Goal: Task Accomplishment & Management: Use online tool/utility

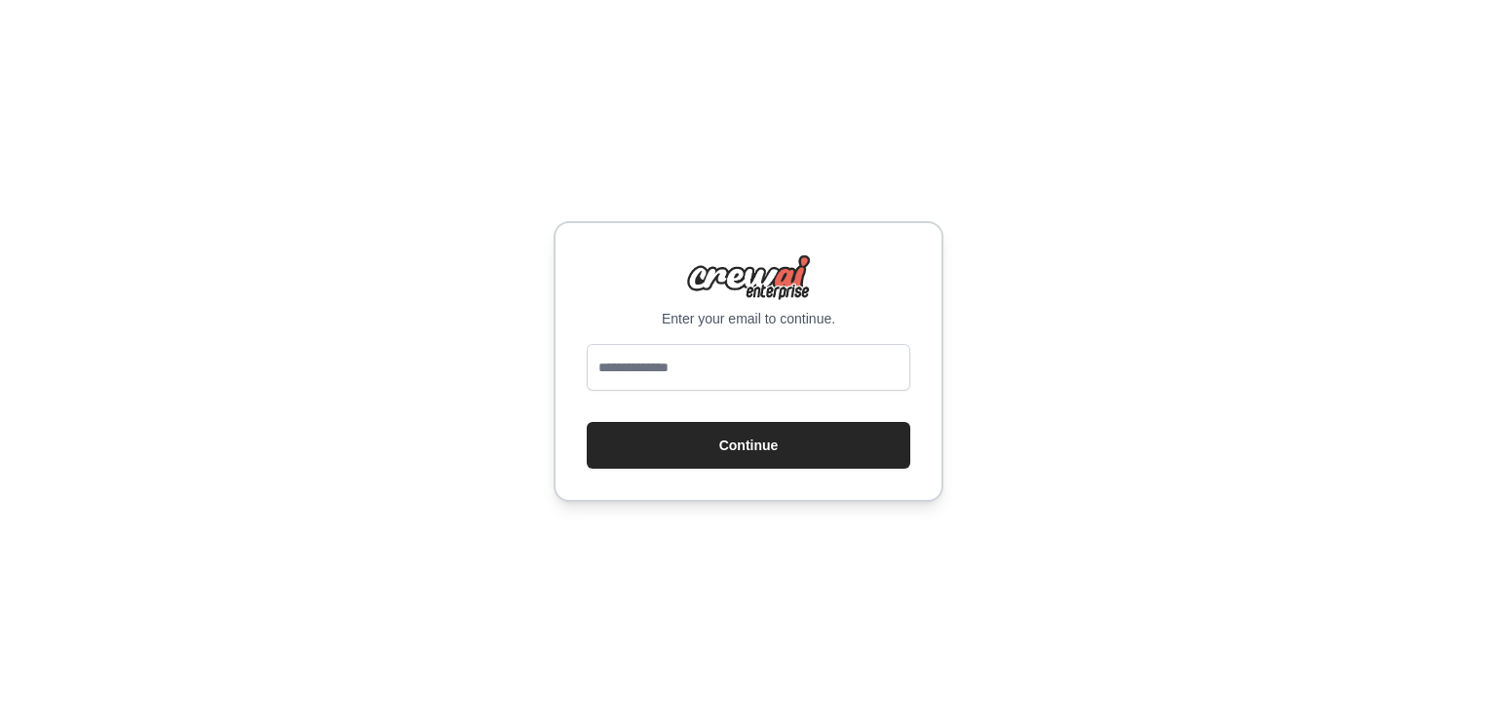
click at [707, 367] on input "email" at bounding box center [749, 367] width 324 height 47
click at [707, 381] on input "email" at bounding box center [749, 367] width 324 height 47
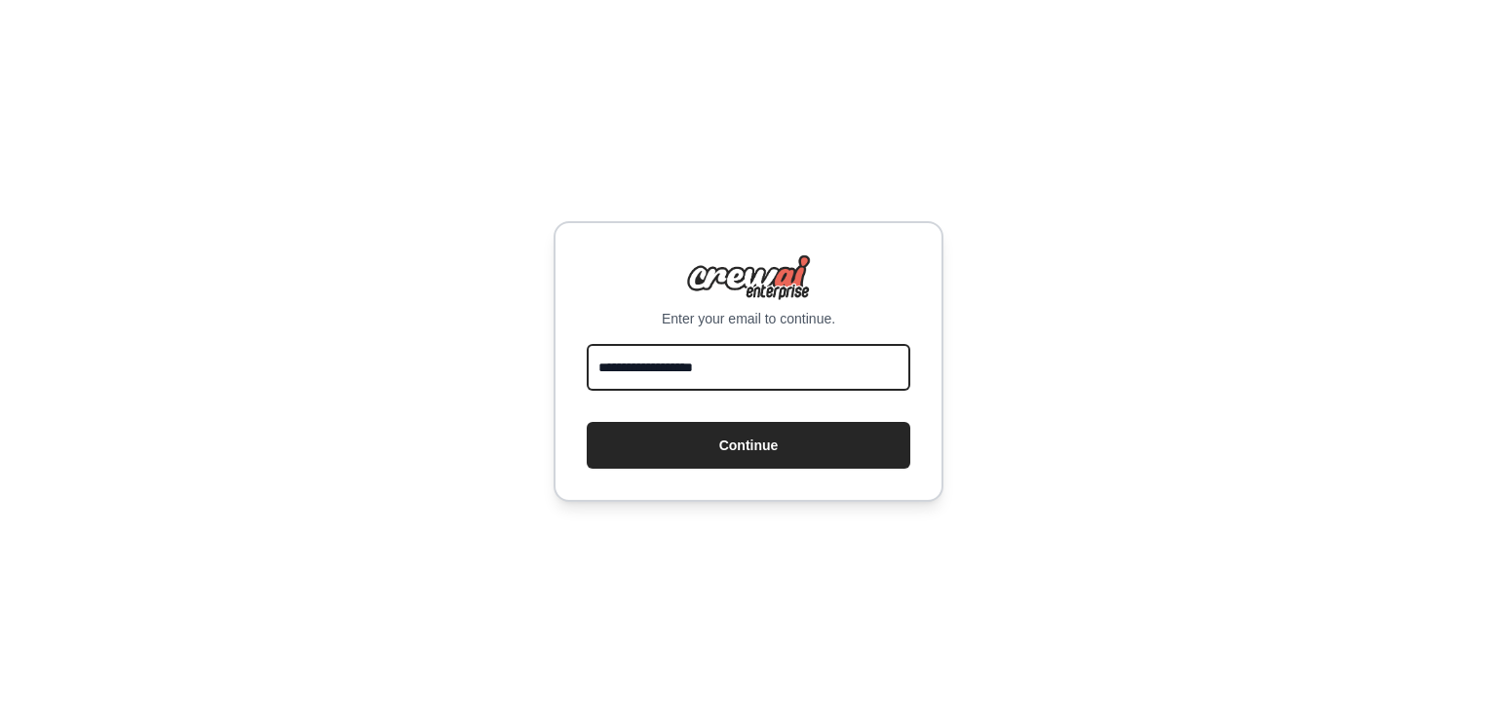
type input "**********"
click at [587, 422] on button "Continue" at bounding box center [749, 445] width 324 height 47
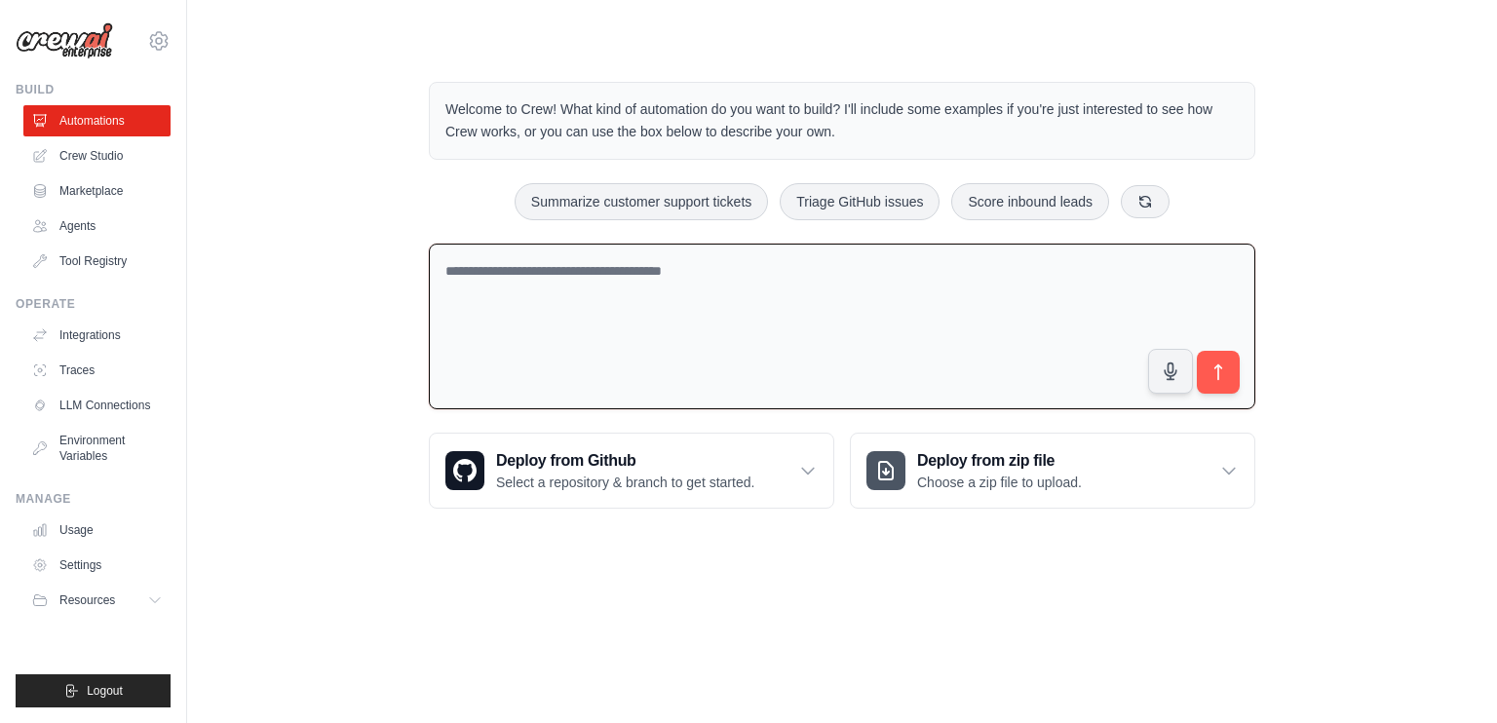
click at [922, 340] on textarea at bounding box center [842, 327] width 826 height 167
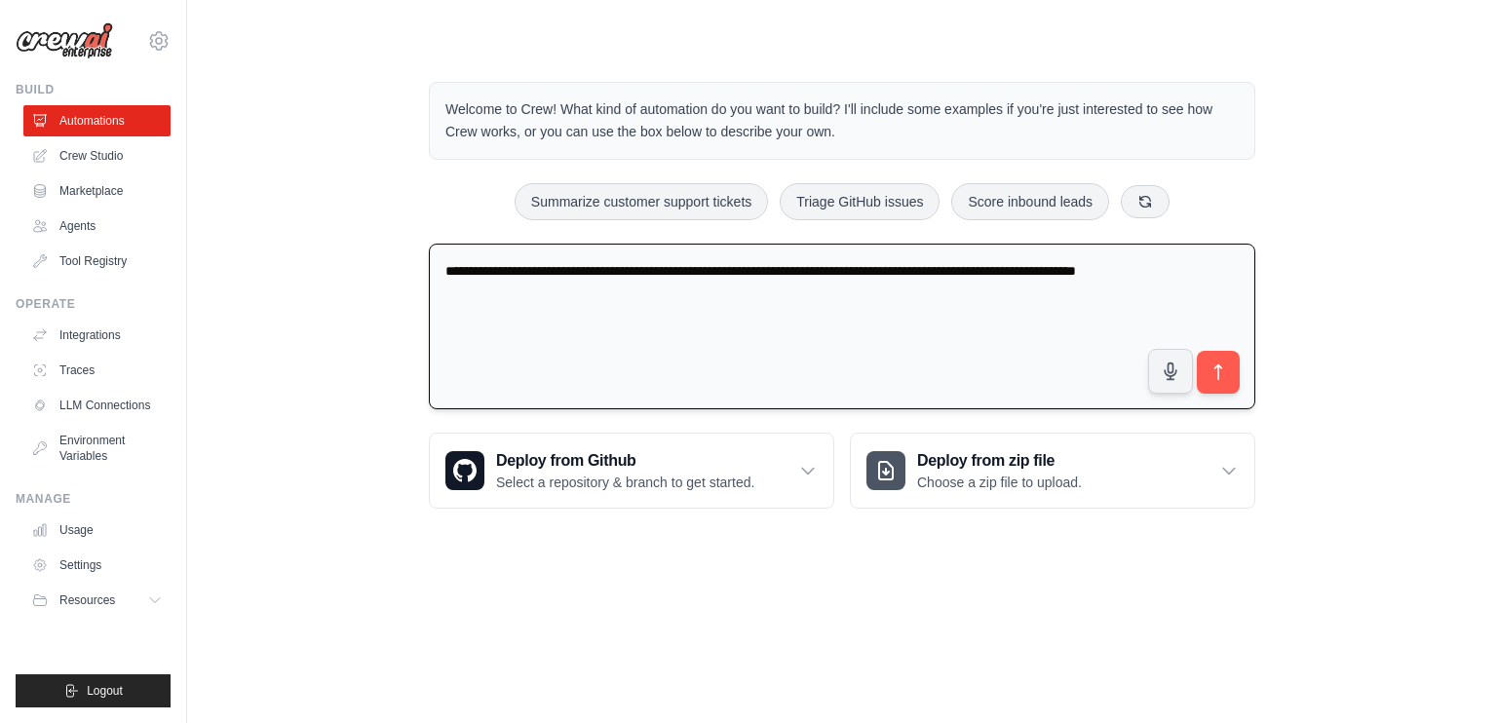
type textarea "**********"
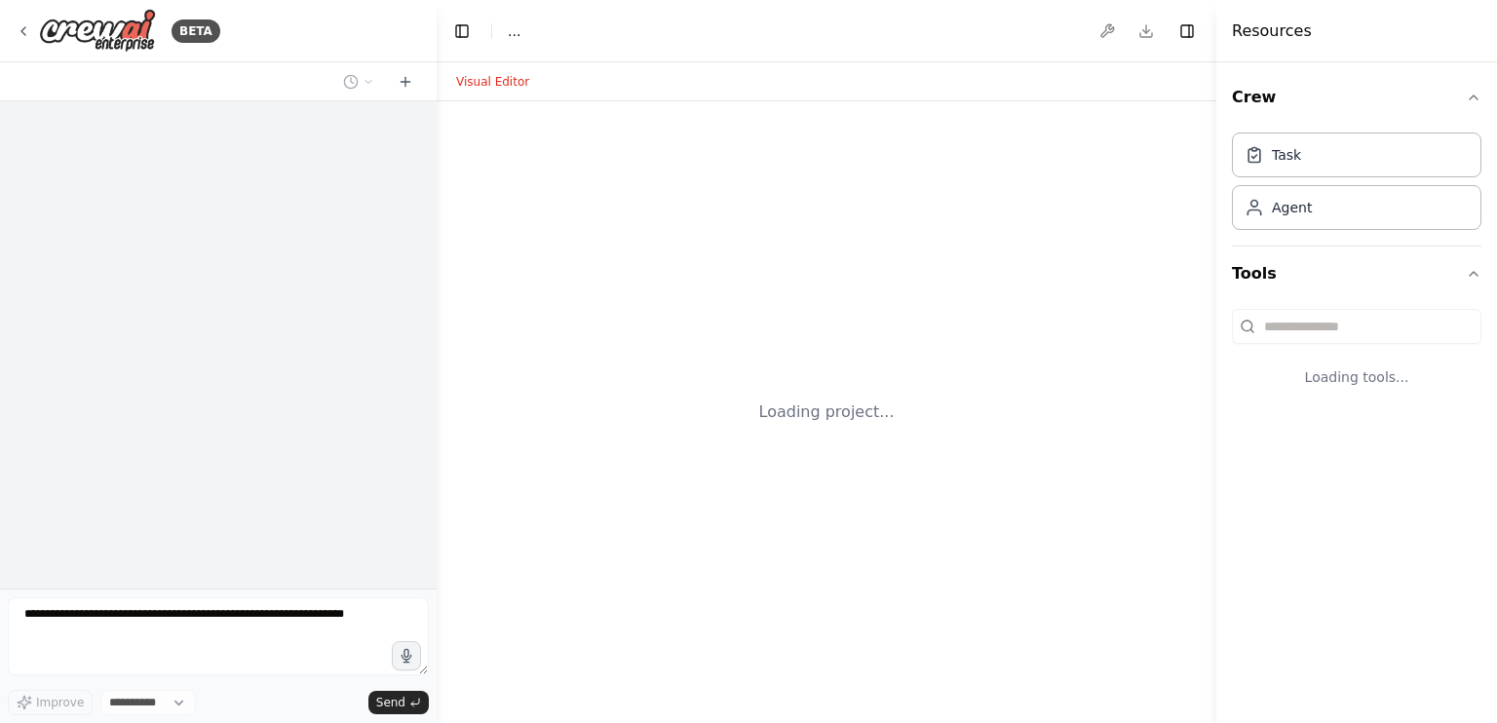
select select "****"
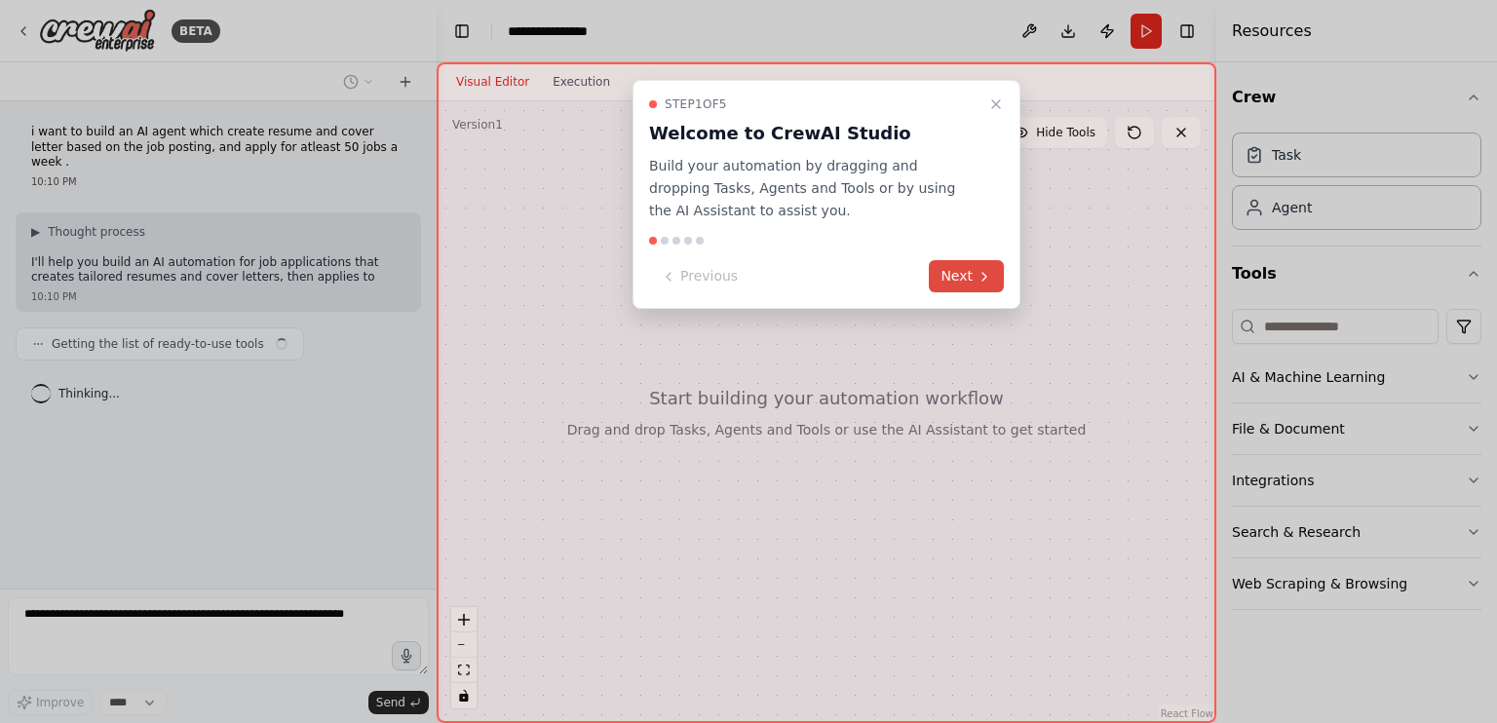
click at [962, 263] on button "Next" at bounding box center [966, 276] width 75 height 32
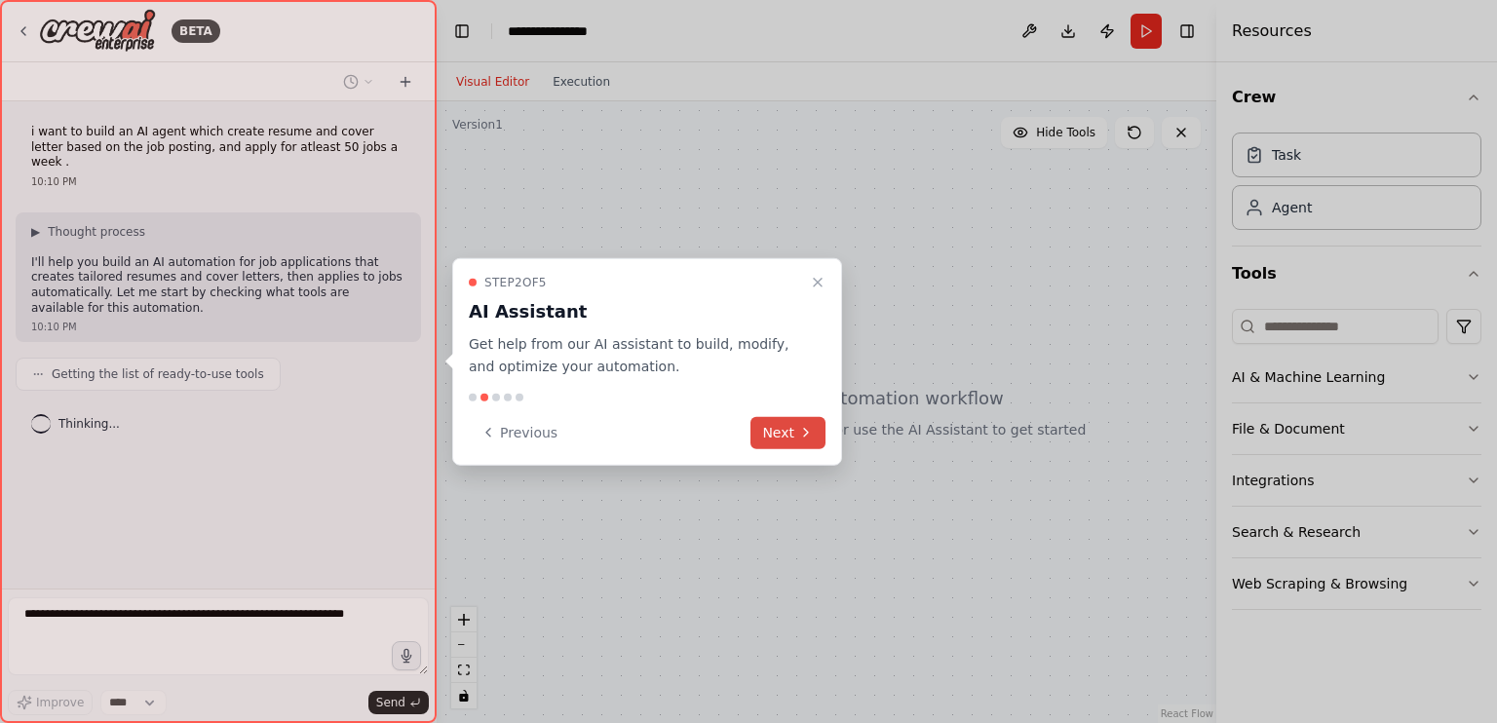
click at [802, 424] on button "Next" at bounding box center [787, 432] width 75 height 32
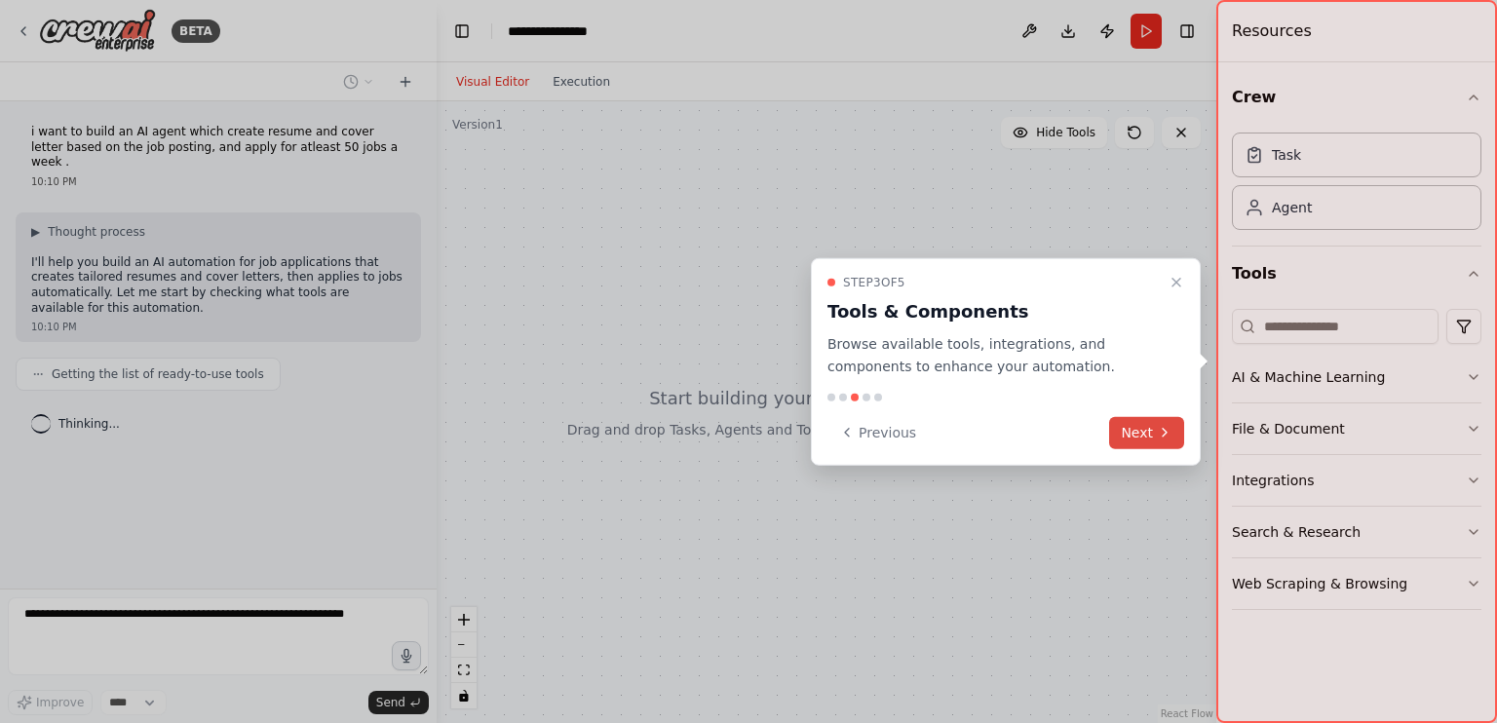
click at [1143, 425] on button "Next" at bounding box center [1146, 432] width 75 height 32
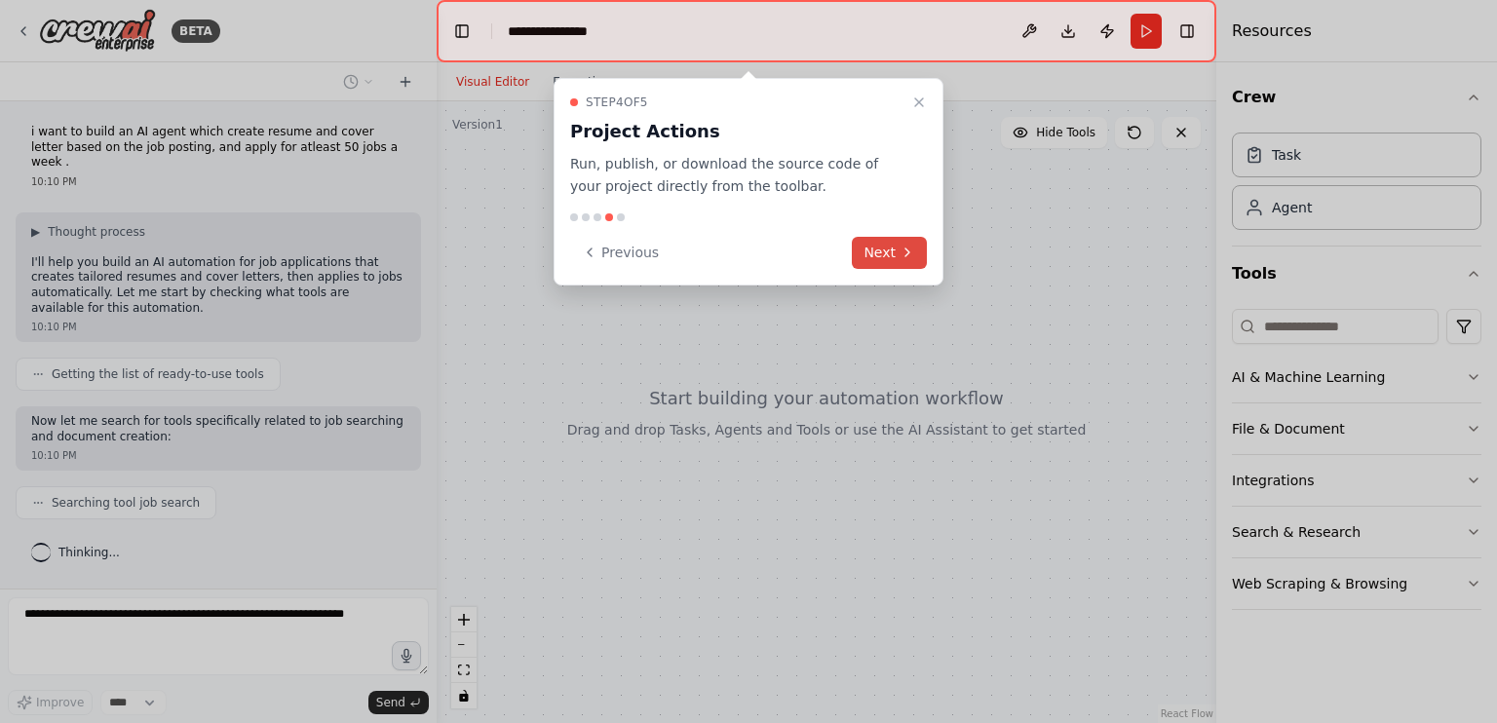
click at [899, 248] on icon at bounding box center [907, 253] width 16 height 16
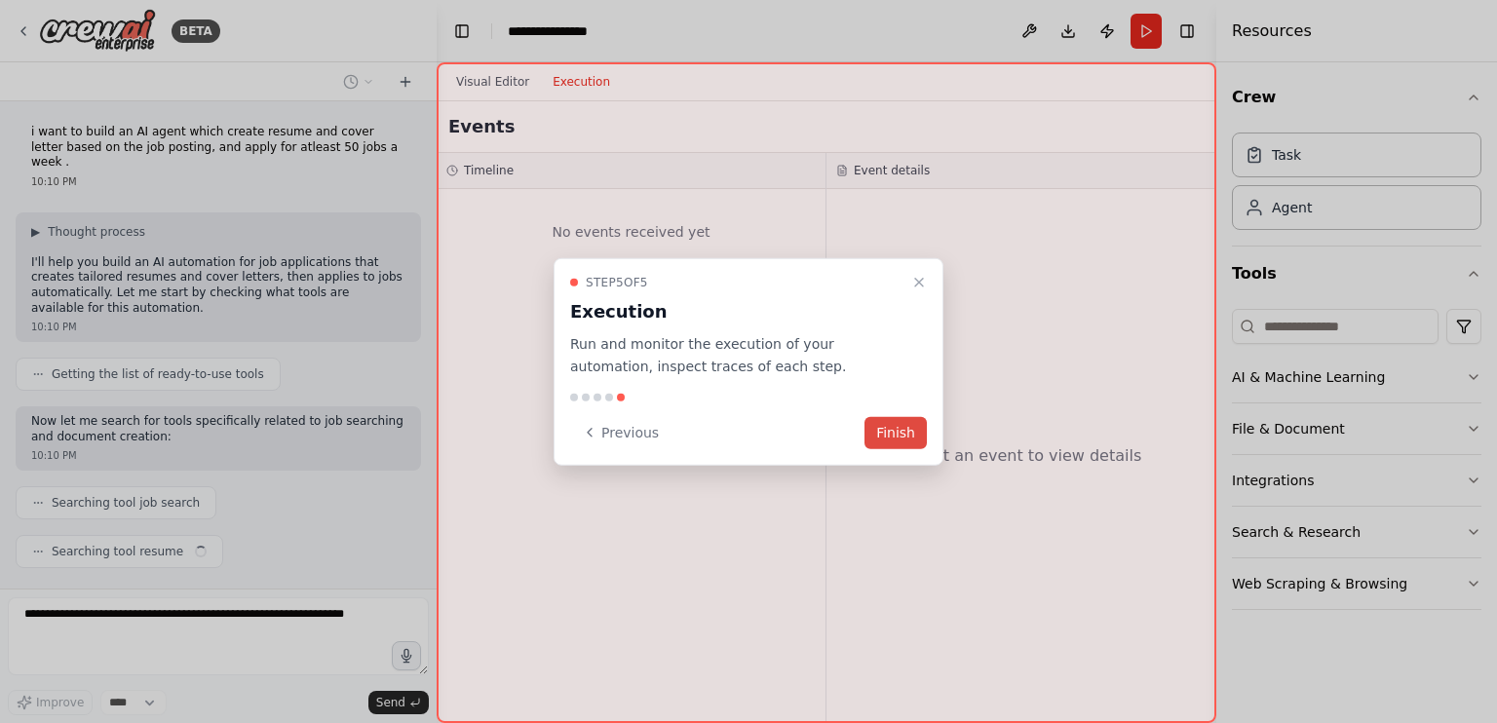
scroll to position [12, 0]
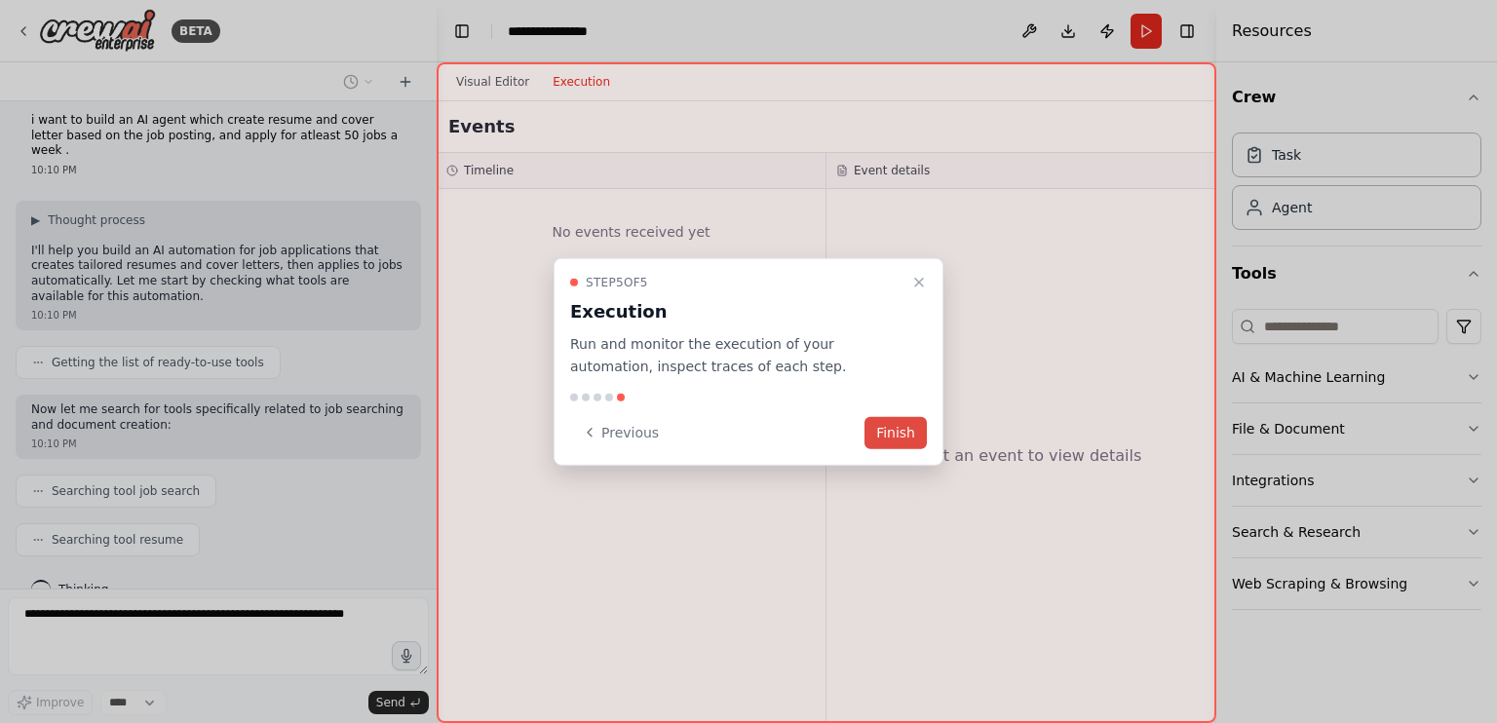
click at [898, 439] on button "Finish" at bounding box center [895, 432] width 62 height 32
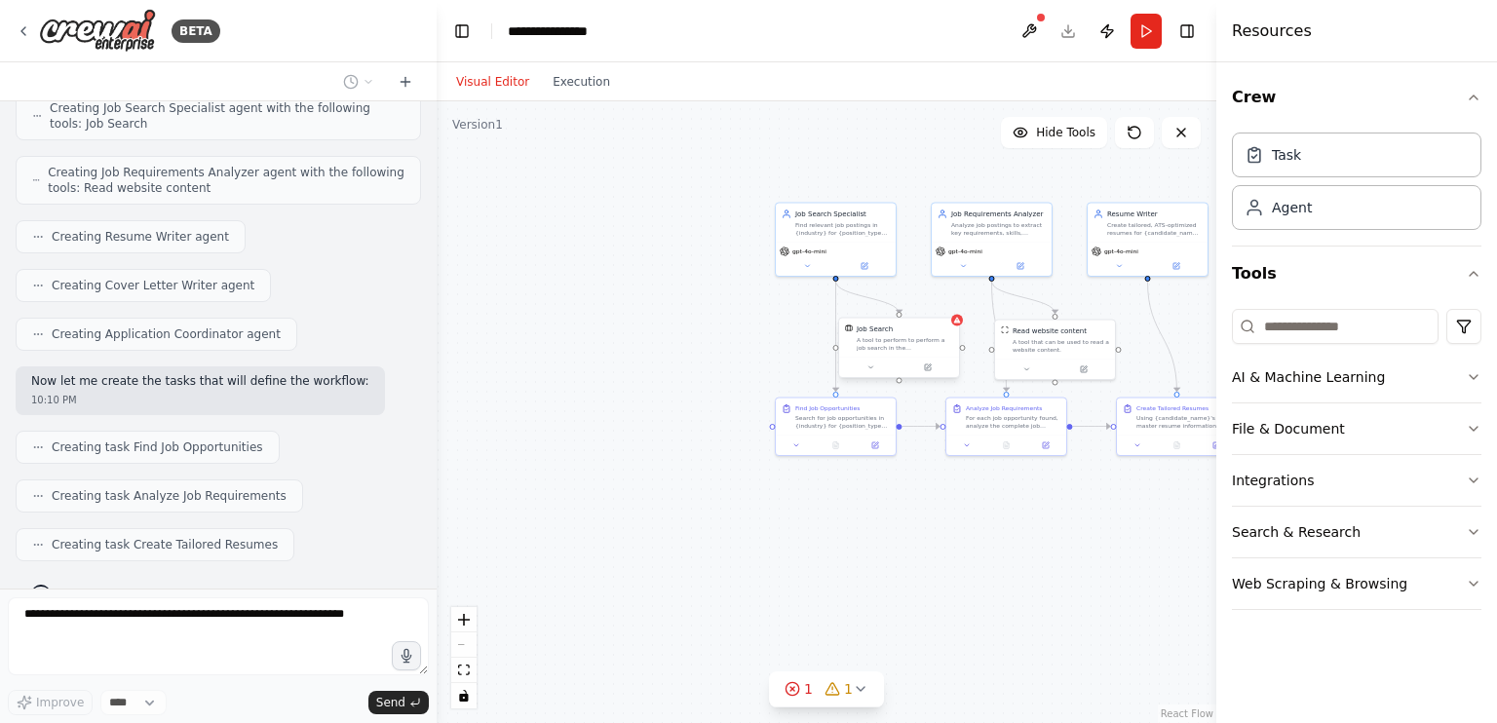
scroll to position [817, 0]
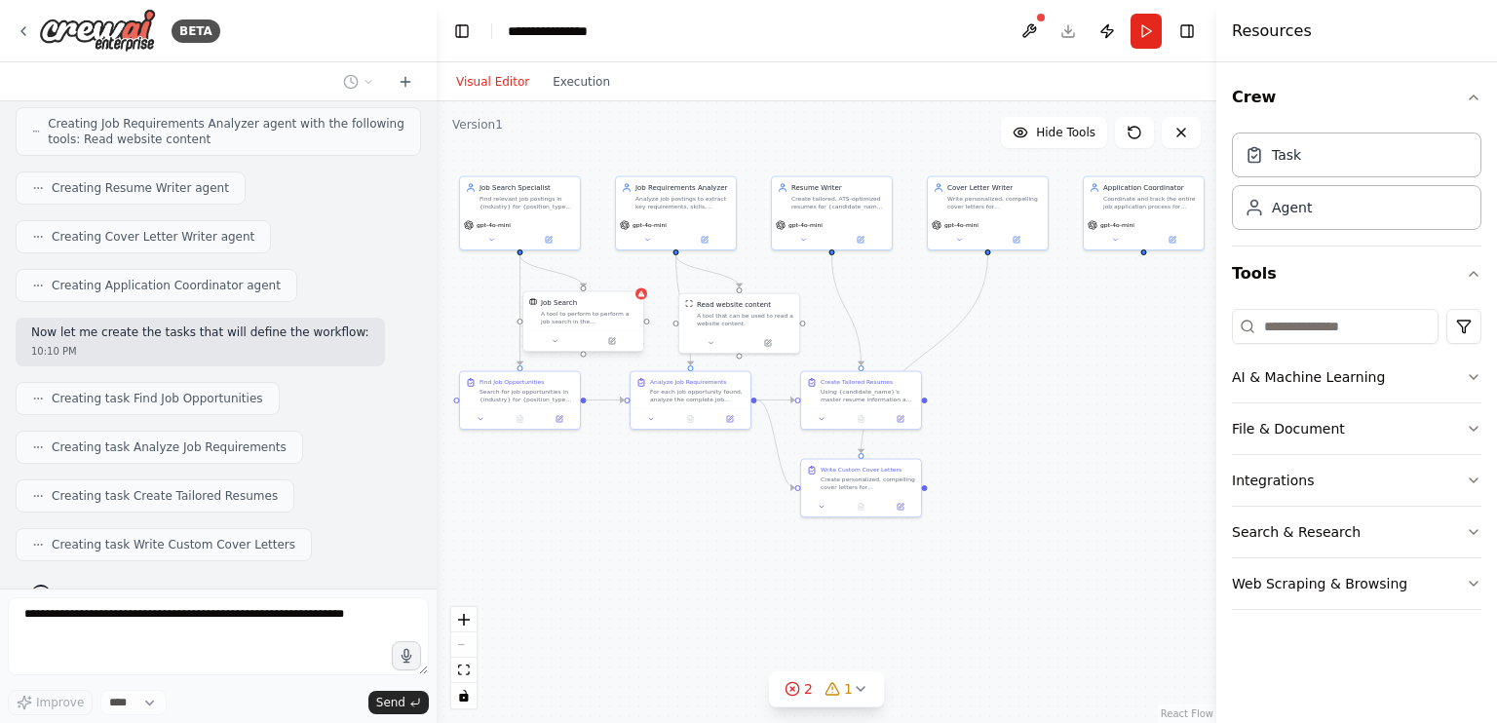
drag, startPoint x: 1101, startPoint y: 549, endPoint x: 785, endPoint y: 523, distance: 316.7
click at [785, 523] on div ".deletable-edge-delete-btn { width: 20px; height: 20px; border: 0px solid #ffff…" at bounding box center [827, 412] width 780 height 622
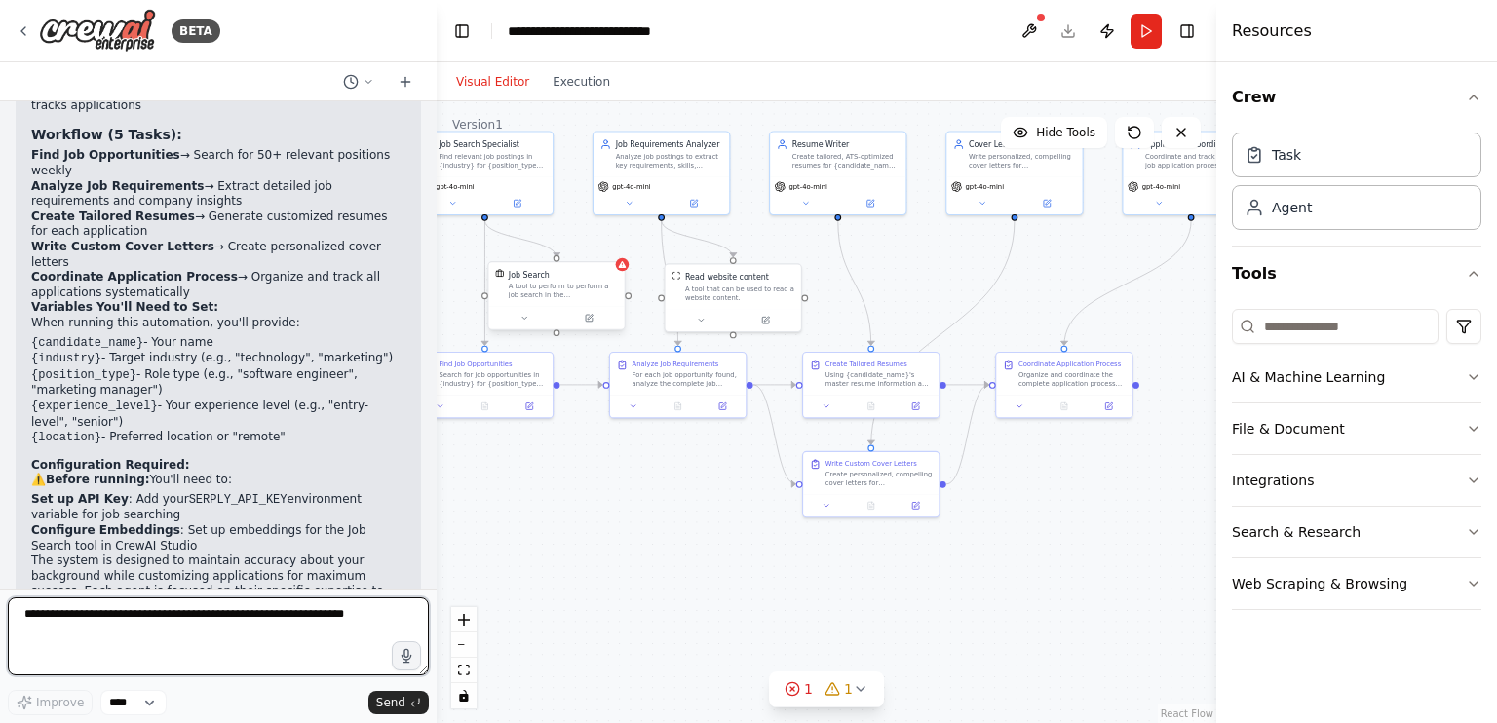
scroll to position [1877, 0]
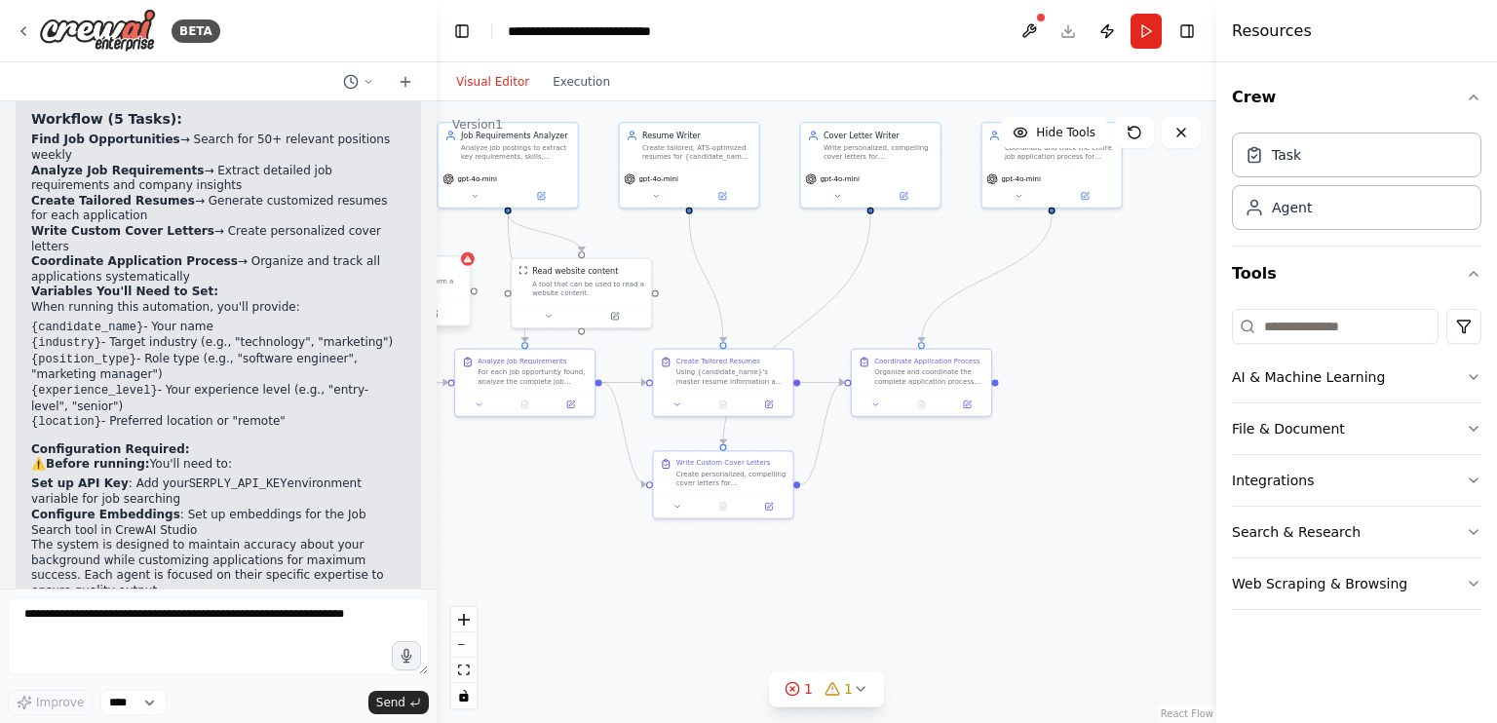
drag, startPoint x: 792, startPoint y: 551, endPoint x: 633, endPoint y: 553, distance: 158.8
click at [633, 553] on div ".deletable-edge-delete-btn { width: 20px; height: 20px; border: 0px solid #ffff…" at bounding box center [827, 412] width 780 height 622
click at [845, 693] on span "1" at bounding box center [848, 688] width 9 height 19
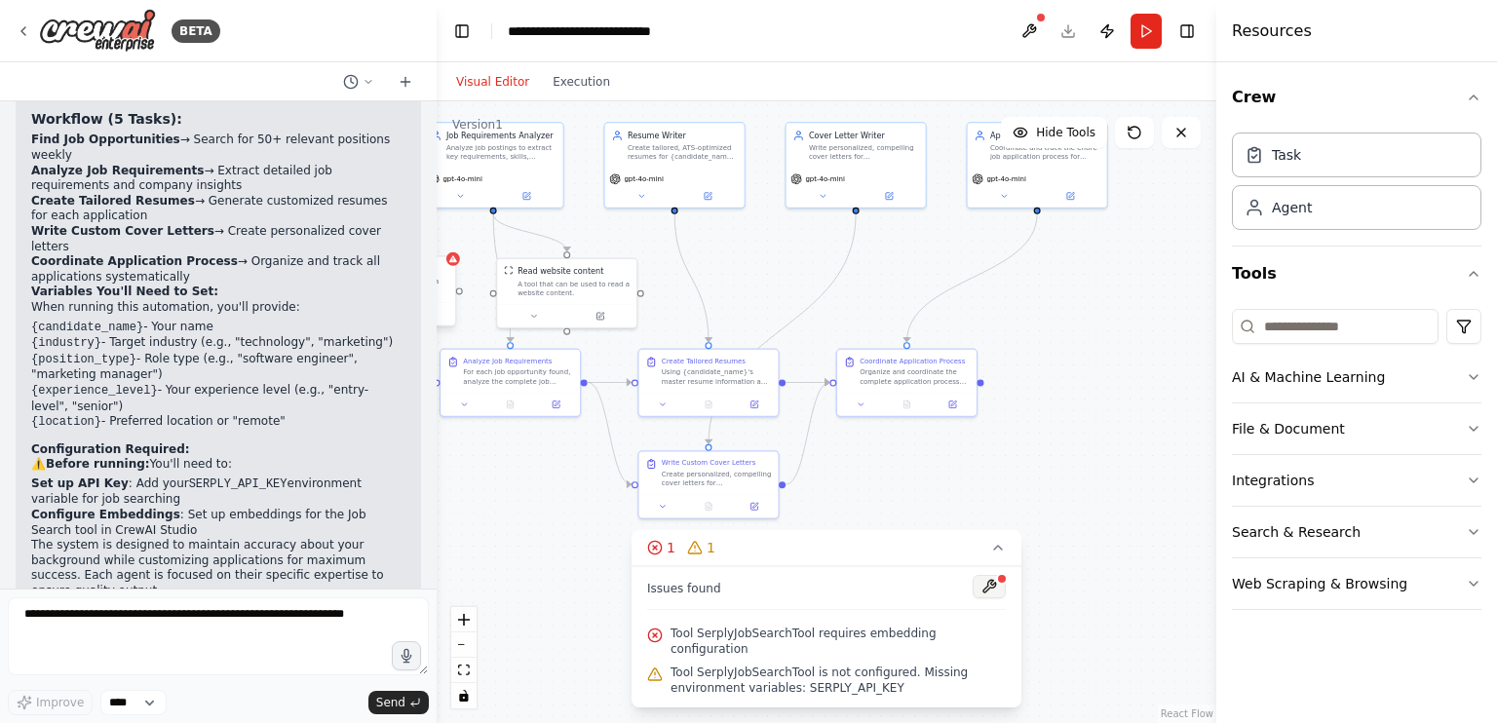
click at [987, 598] on button at bounding box center [989, 586] width 33 height 23
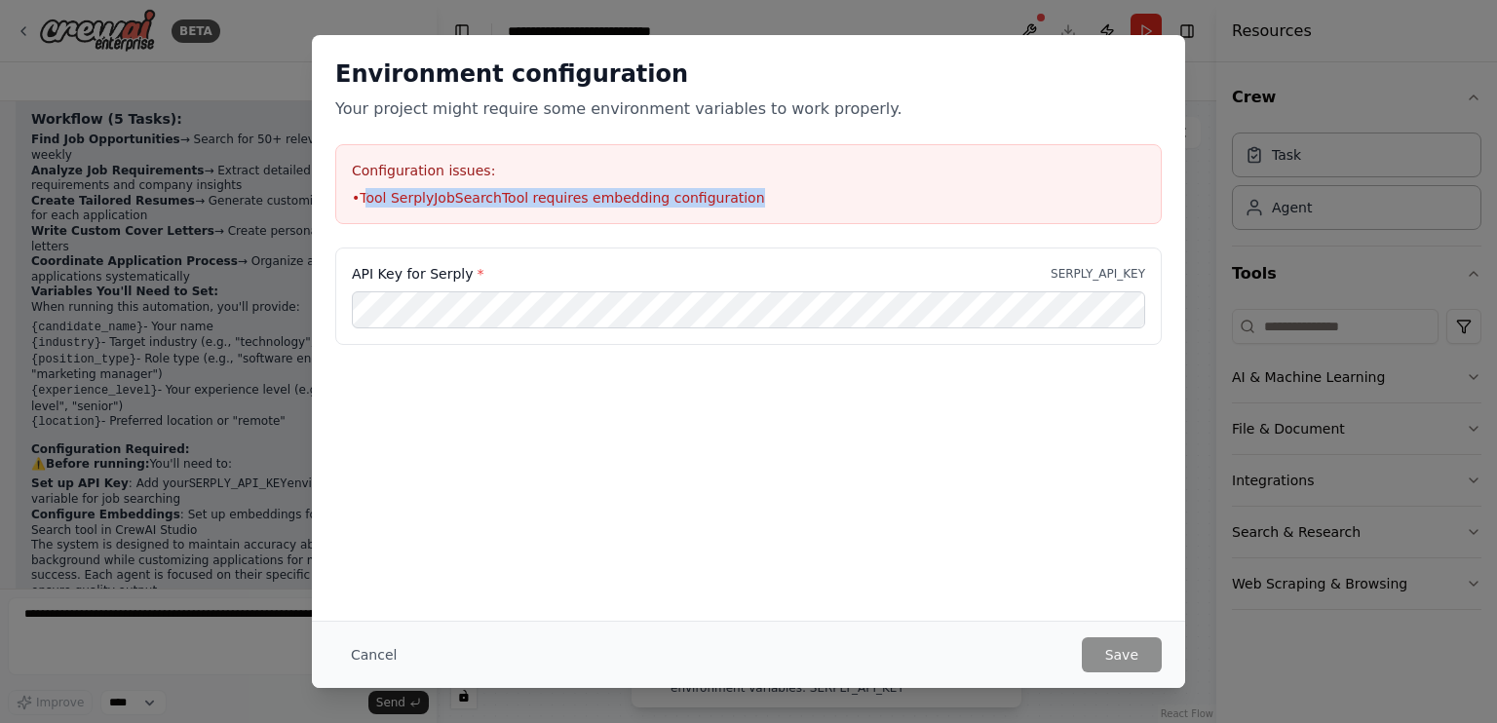
drag, startPoint x: 363, startPoint y: 196, endPoint x: 757, endPoint y: 207, distance: 393.8
click at [757, 207] on li "• Tool SerplyJobSearchTool requires embedding configuration" at bounding box center [748, 197] width 793 height 19
copy li "ool SerplyJobSearchTool requires embedding configuration"
